Goal: Download file/media

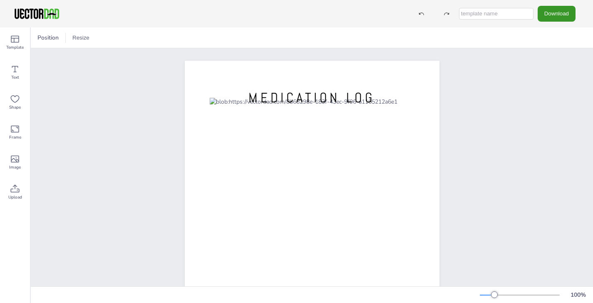
click at [567, 11] on button "Download" at bounding box center [556, 13] width 38 height 15
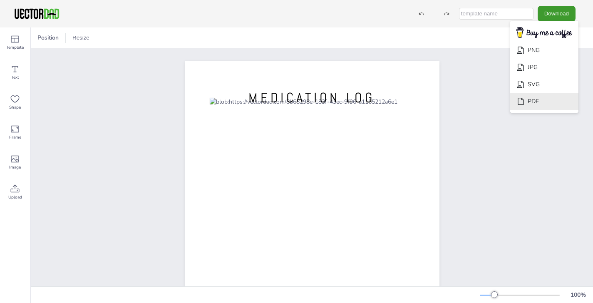
click at [552, 99] on li "PDF" at bounding box center [544, 101] width 68 height 17
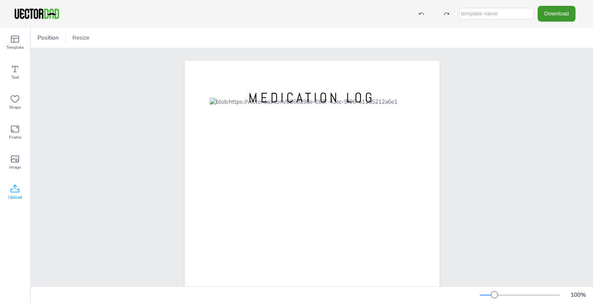
click at [15, 188] on icon at bounding box center [15, 188] width 9 height 8
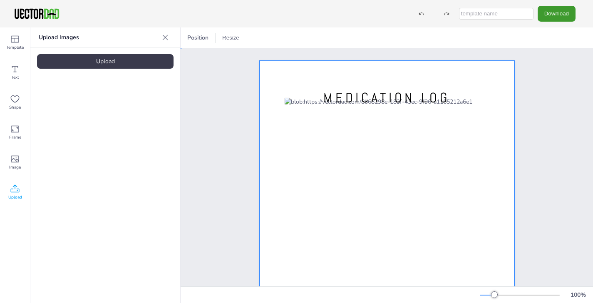
click at [276, 77] on div at bounding box center [387, 225] width 255 height 329
click at [18, 38] on icon at bounding box center [15, 39] width 8 height 7
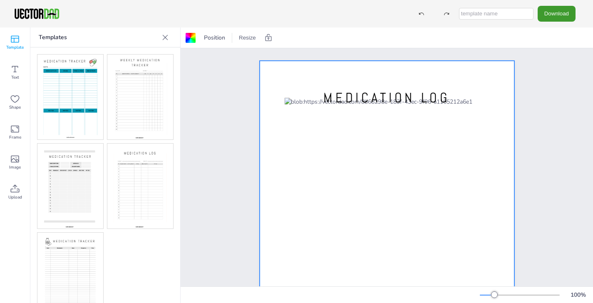
click at [73, 285] on img at bounding box center [70, 275] width 66 height 85
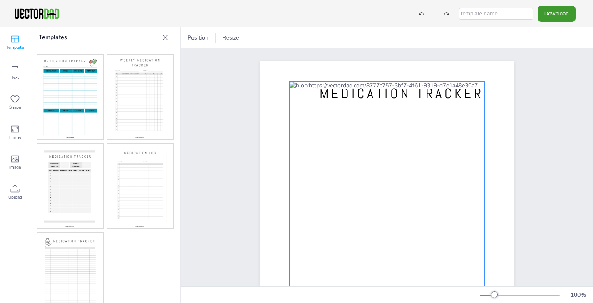
click at [443, 119] on div at bounding box center [387, 226] width 196 height 288
click at [436, 121] on div at bounding box center [387, 226] width 196 height 288
click at [434, 123] on div at bounding box center [387, 226] width 196 height 288
click at [401, 63] on icon at bounding box center [400, 65] width 10 height 10
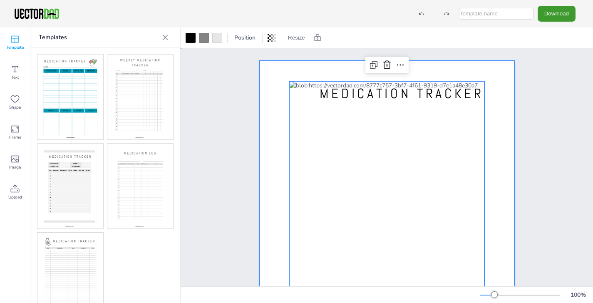
click at [502, 154] on div at bounding box center [387, 225] width 255 height 329
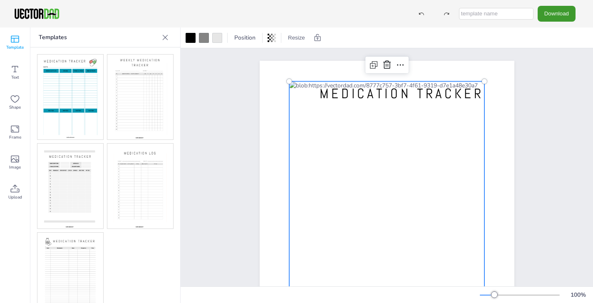
click at [394, 213] on div at bounding box center [387, 226] width 196 height 288
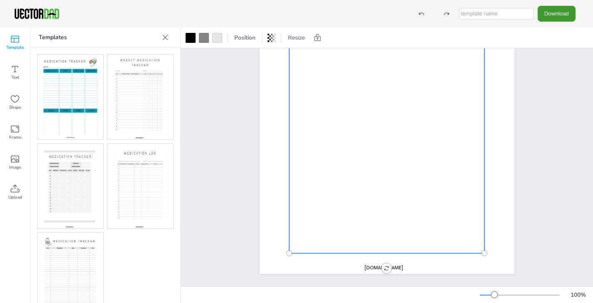
scroll to position [116, 0]
